Goal: Task Accomplishment & Management: Complete application form

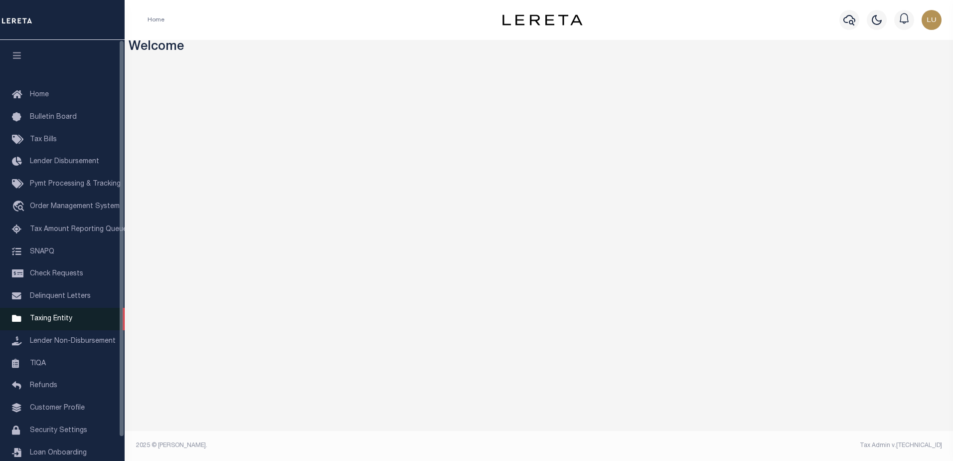
click at [57, 315] on link "Taxing Entity" at bounding box center [62, 319] width 125 height 22
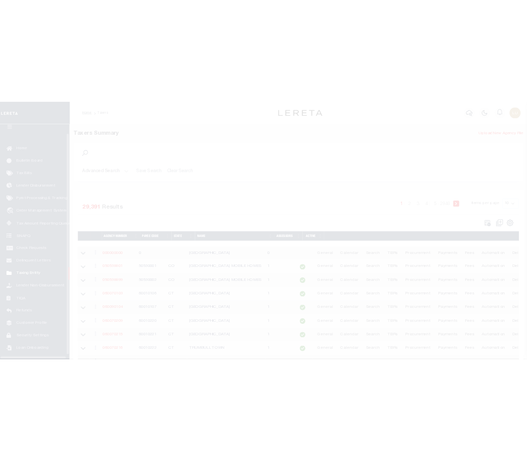
scroll to position [25, 0]
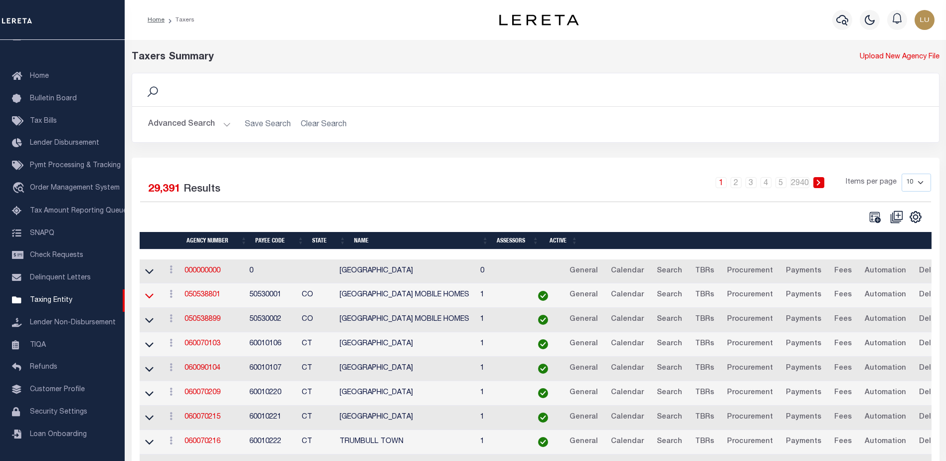
click at [152, 296] on icon at bounding box center [149, 295] width 8 height 10
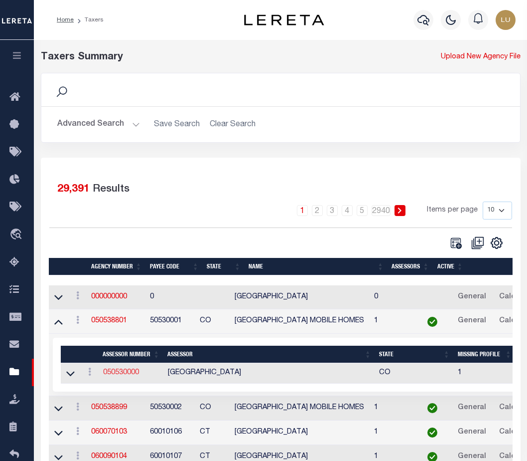
click at [111, 376] on link "050530000" at bounding box center [121, 372] width 36 height 7
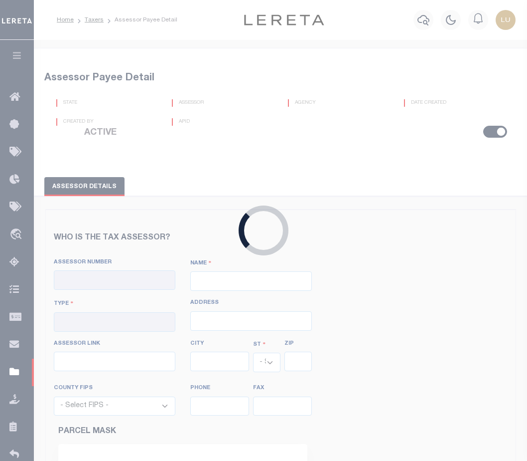
checkbox input "true"
type input "050530000"
type input "[GEOGRAPHIC_DATA]"
type input "00 - County"
type input "[STREET_ADDRESS]"
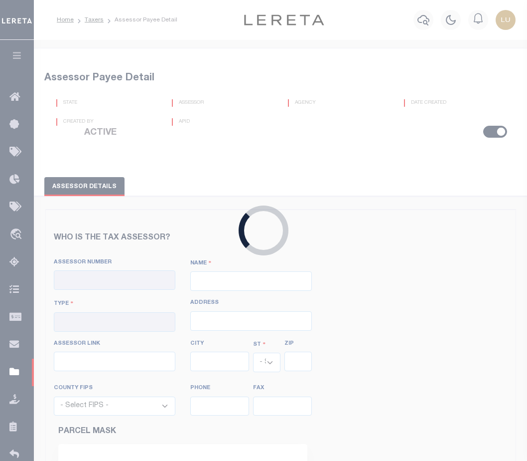
type input "[URL][DOMAIN_NAME]"
type input "Del Norte"
select select "CO"
type input "81132"
select select "8105"
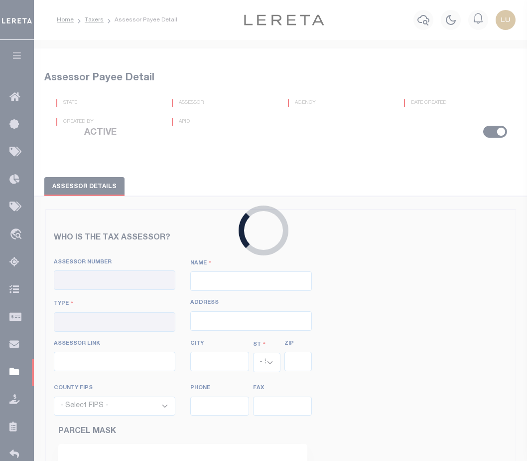
type input "[PHONE_NUMBER]"
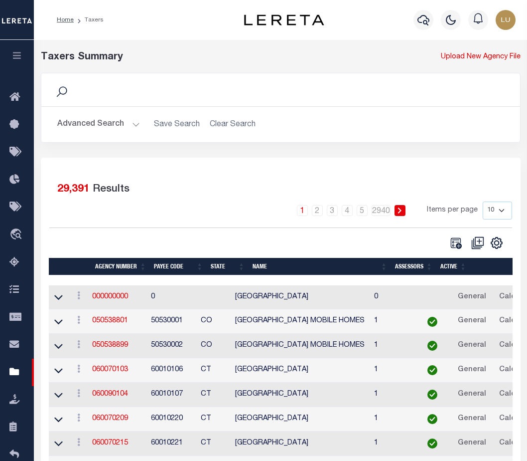
click at [63, 323] on link at bounding box center [58, 320] width 11 height 7
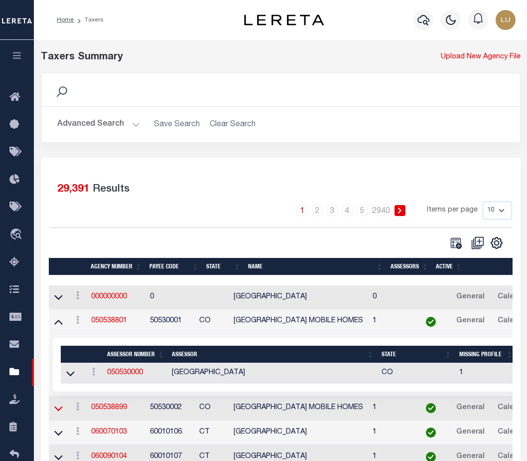
click at [62, 409] on icon at bounding box center [58, 408] width 8 height 5
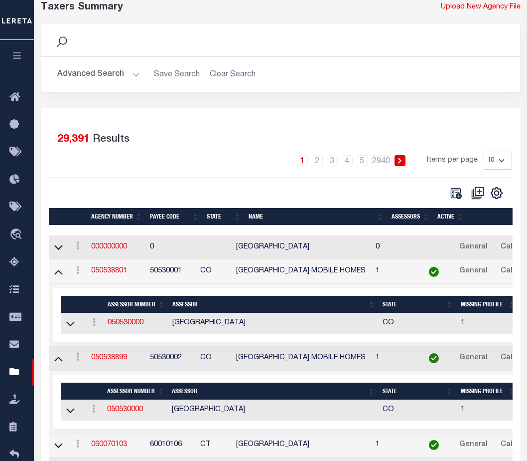
scroll to position [100, 0]
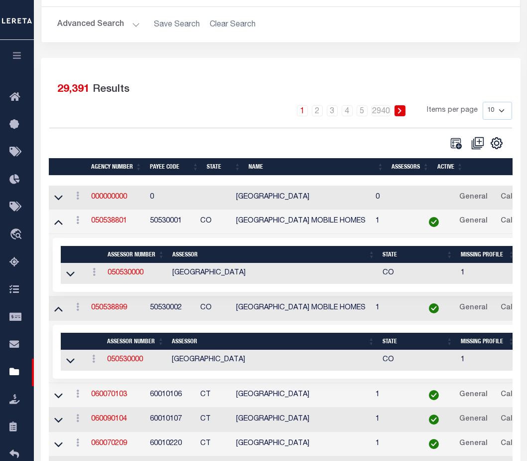
click at [57, 225] on icon at bounding box center [58, 221] width 8 height 10
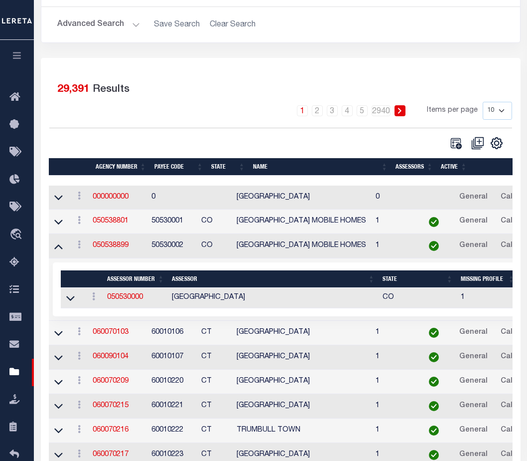
scroll to position [37, 0]
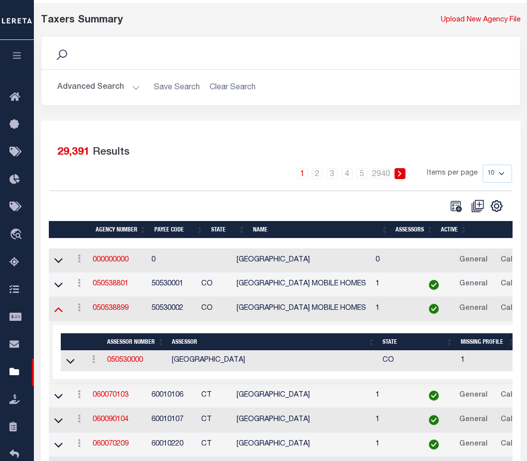
click at [58, 309] on icon at bounding box center [58, 309] width 8 height 10
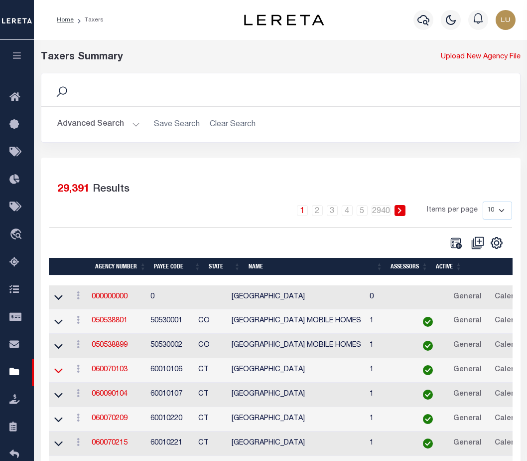
click at [62, 371] on icon at bounding box center [58, 370] width 8 height 10
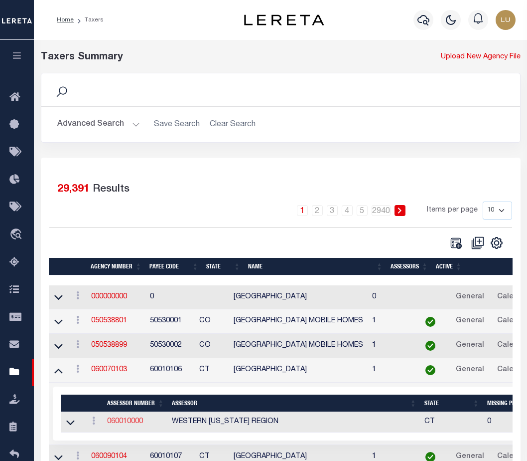
click at [120, 425] on link "060010000" at bounding box center [125, 421] width 36 height 7
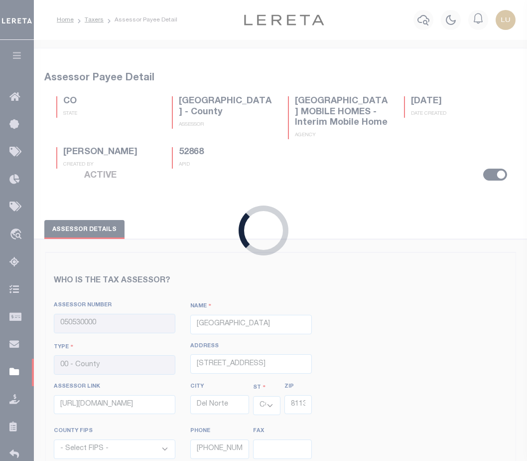
type input "060010000"
type input "WESTERN [US_STATE] REGION"
select select "CT"
select select "9001"
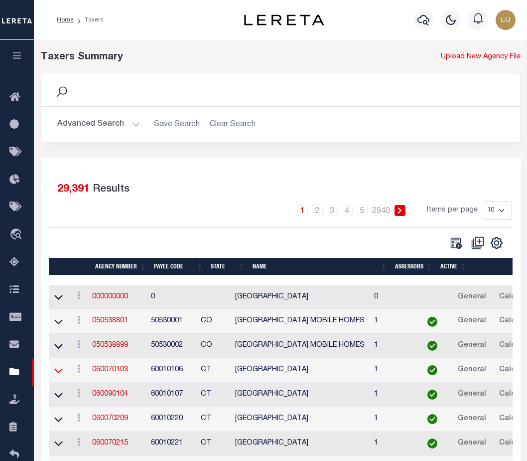
click at [54, 370] on icon at bounding box center [58, 370] width 8 height 10
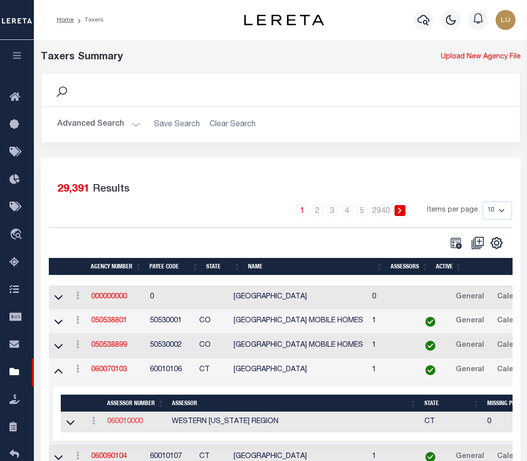
click at [133, 424] on link "060010000" at bounding box center [125, 421] width 36 height 7
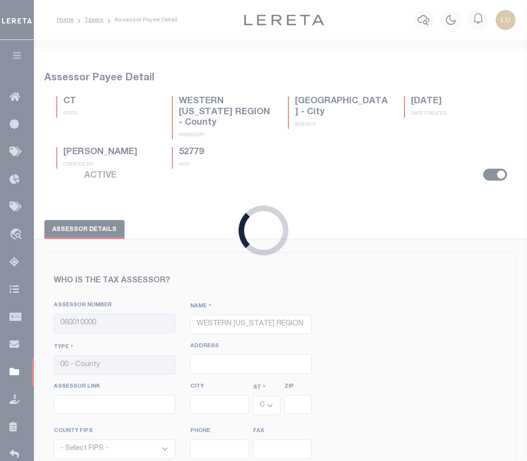
select select "9001"
